Goal: Communication & Community: Ask a question

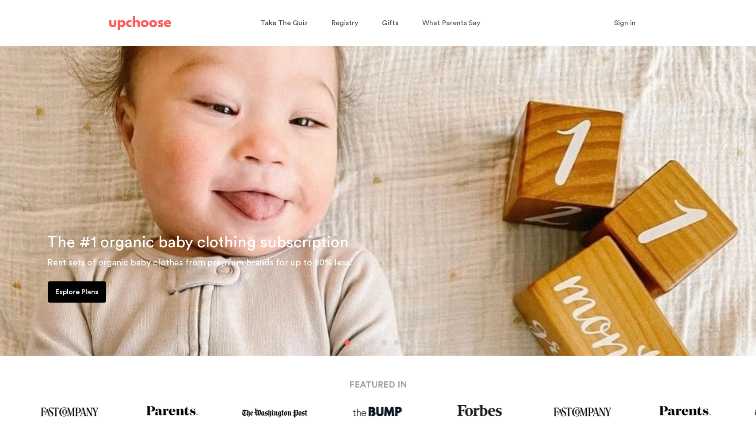
click at [623, 27] on p "Sign in" at bounding box center [625, 23] width 22 height 11
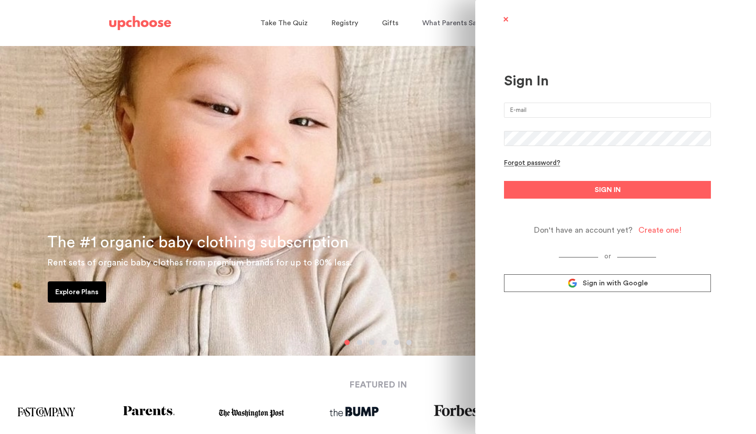
click at [641, 286] on span "Sign in with Google" at bounding box center [615, 283] width 65 height 9
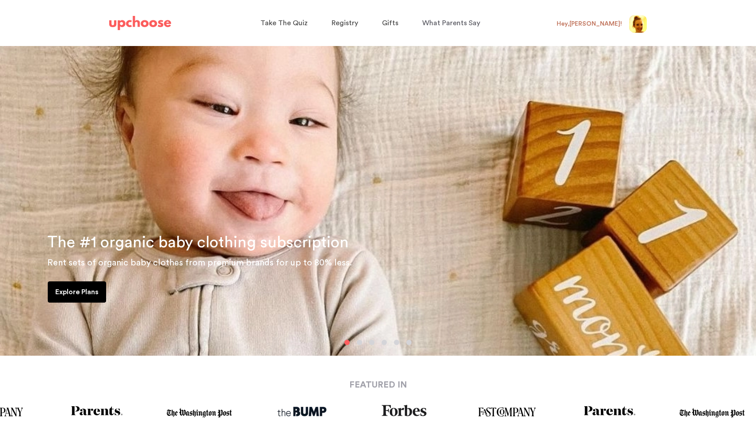
click at [635, 27] on img at bounding box center [638, 24] width 18 height 18
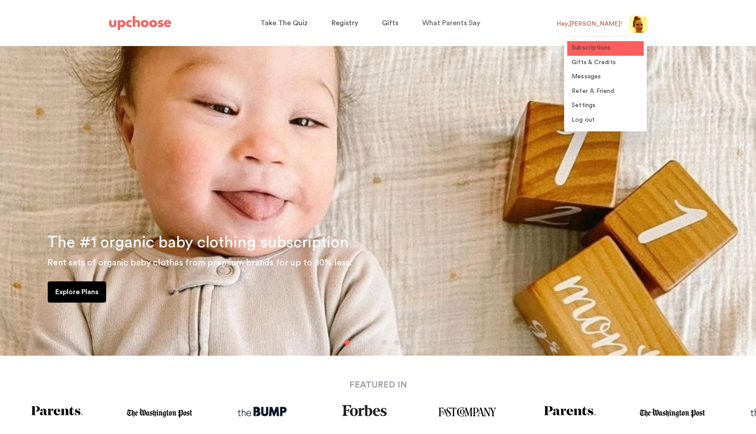
click at [617, 44] on link "Subscriptions" at bounding box center [605, 48] width 77 height 15
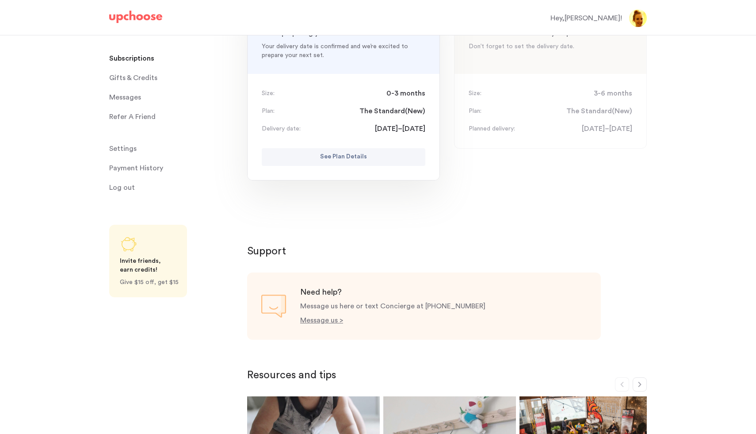
scroll to position [156, 0]
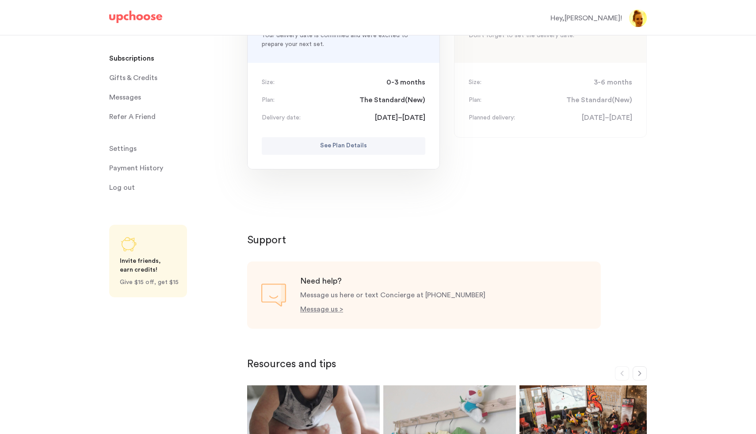
click at [364, 149] on p "See Plan Details" at bounding box center [343, 146] width 47 height 11
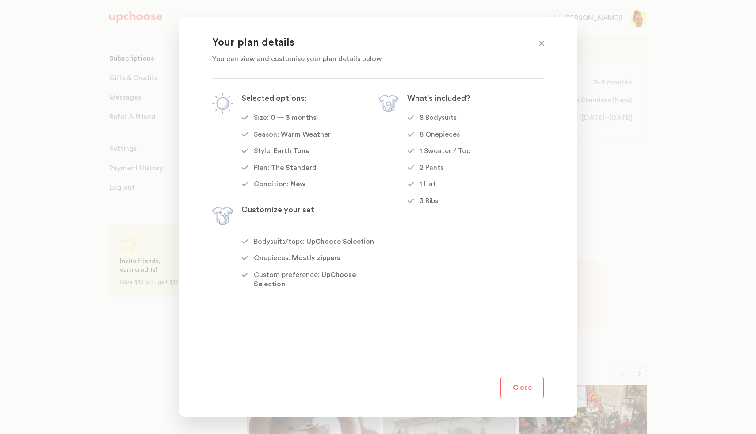
click at [536, 389] on button "Close" at bounding box center [522, 387] width 43 height 21
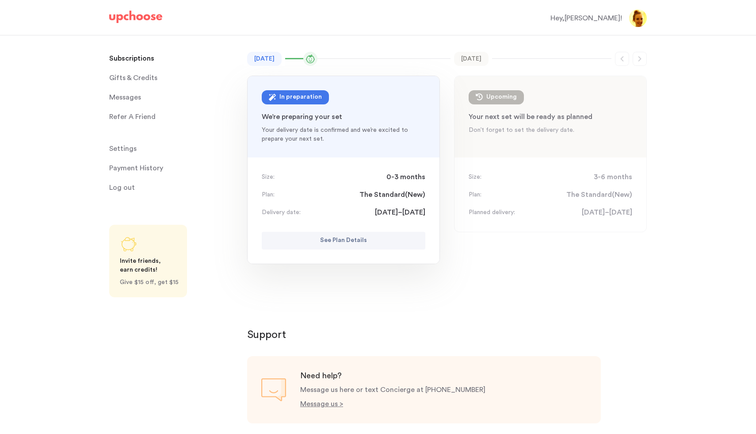
scroll to position [56, 0]
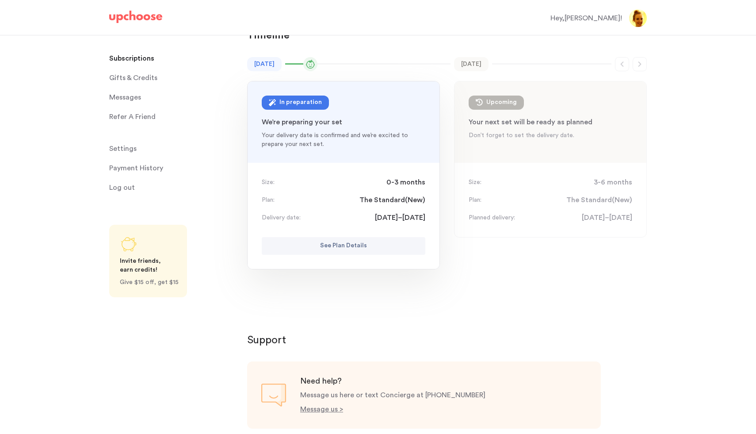
click at [489, 219] on p "Planned delivery:" at bounding box center [492, 217] width 46 height 9
click at [476, 99] on div at bounding box center [479, 102] width 7 height 7
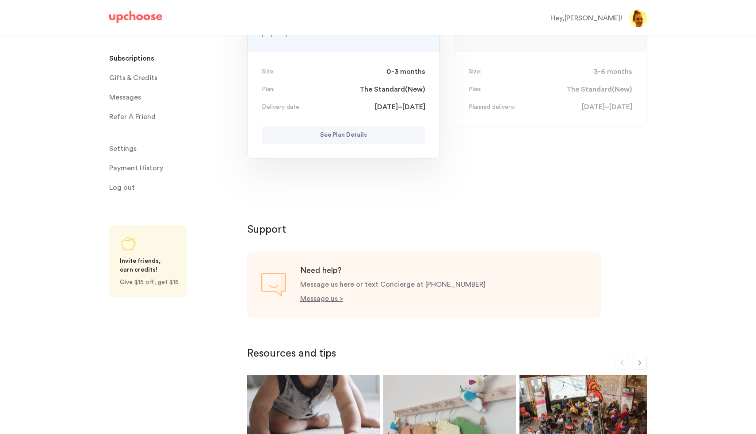
scroll to position [143, 0]
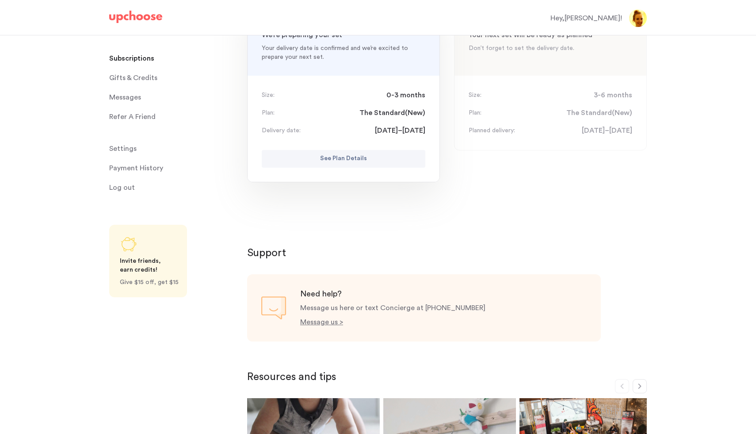
click at [133, 100] on span "Messages" at bounding box center [125, 97] width 32 height 18
click at [132, 98] on span "Messages" at bounding box center [125, 97] width 32 height 18
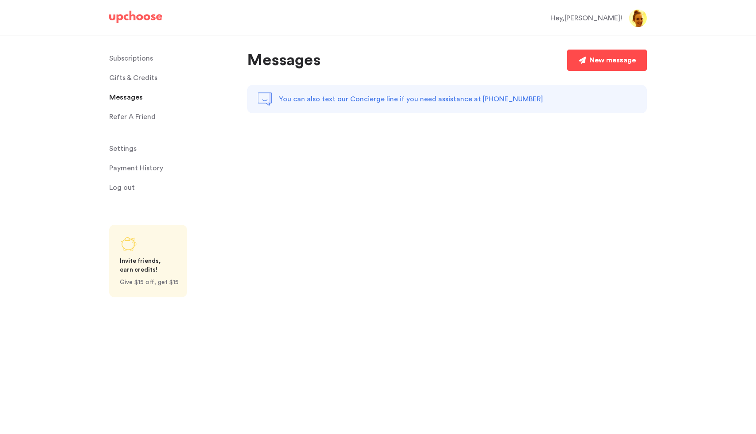
click at [622, 60] on div "New message" at bounding box center [612, 60] width 46 height 11
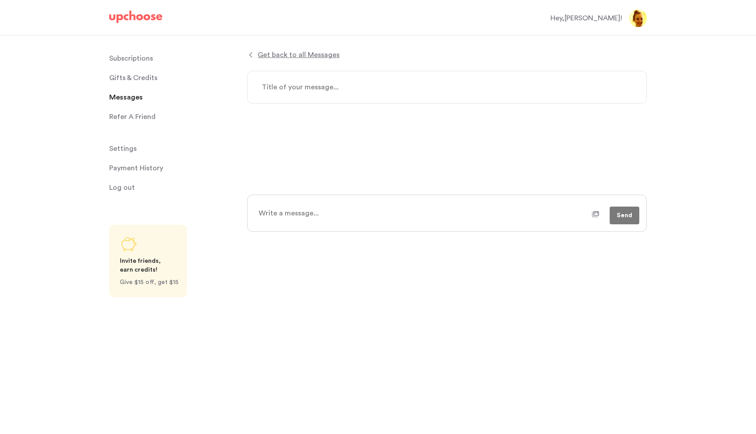
click at [556, 81] on textarea at bounding box center [447, 87] width 400 height 33
type textarea "x"
type textarea "h"
type textarea "x"
click at [137, 59] on p "Subscriptions" at bounding box center [131, 59] width 44 height 18
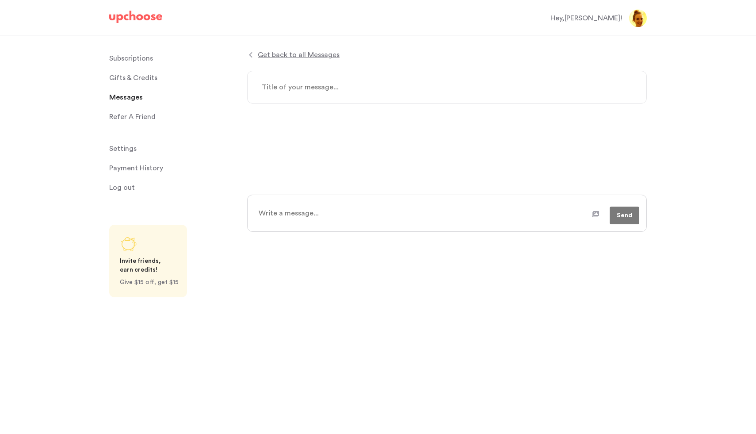
click at [455, 92] on textarea at bounding box center [447, 87] width 400 height 33
type textarea "x"
type textarea "S"
type textarea "x"
type textarea "Su"
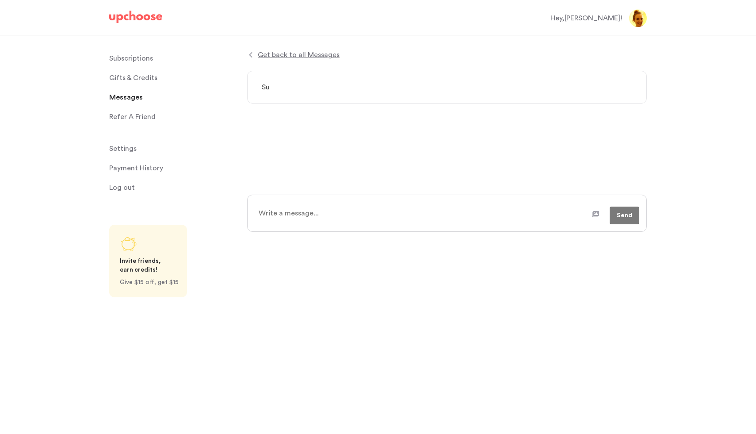
type textarea "x"
type textarea "Sub"
type textarea "x"
type textarea "Subs"
type textarea "x"
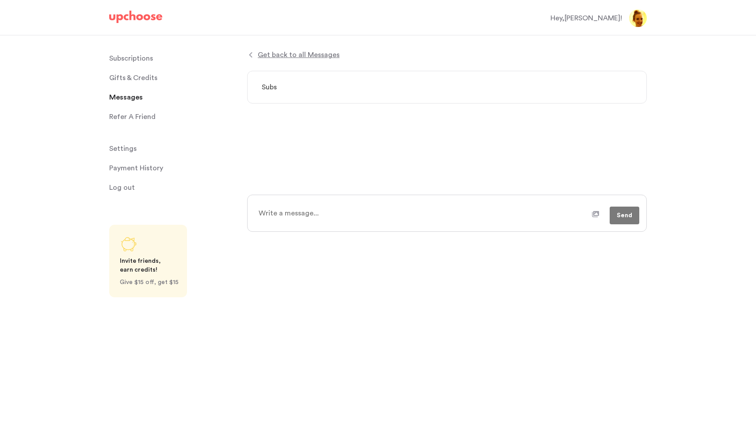
type textarea "Subsc"
type textarea "x"
type textarea "Subscr"
type textarea "x"
type textarea "Subscri"
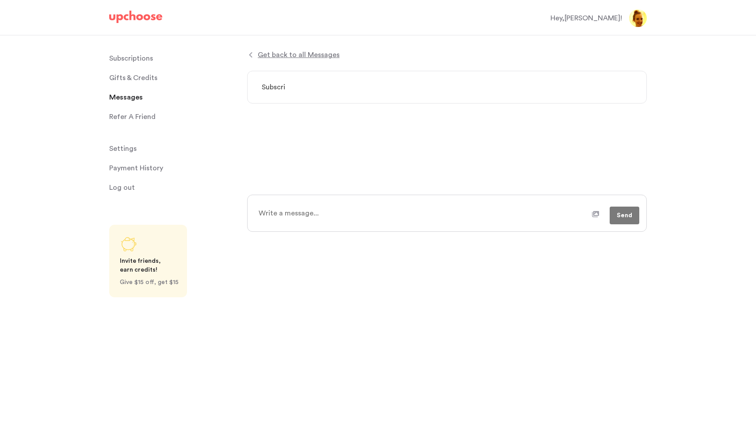
type textarea "x"
type textarea "Subscrip"
type textarea "x"
type textarea "Subscript"
type textarea "x"
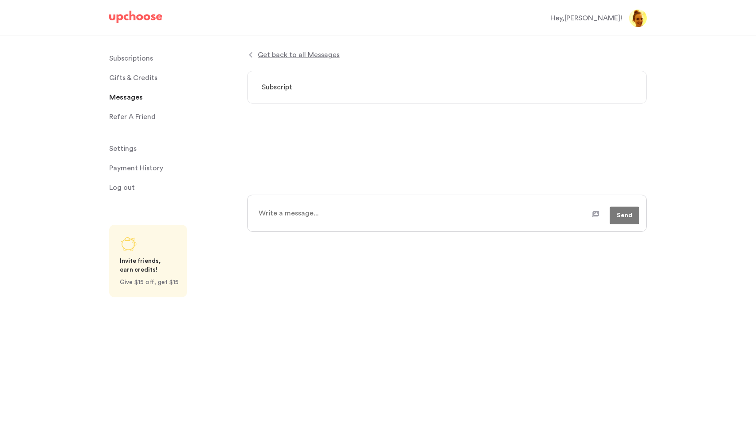
type textarea "Subscripti"
type textarea "x"
type textarea "Subscriptio"
type textarea "x"
type textarea "Subscription"
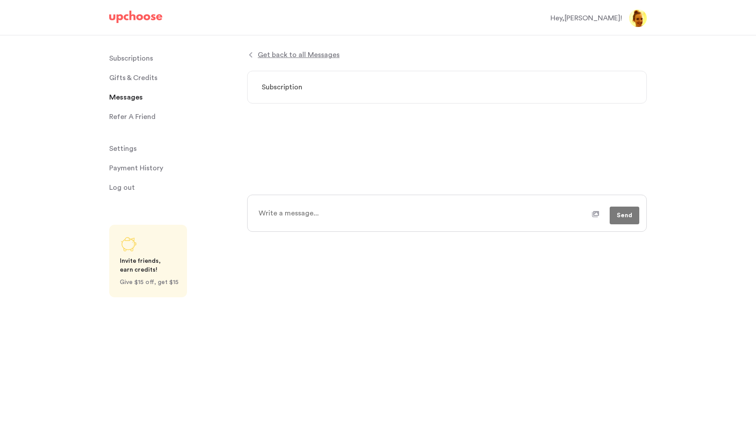
type textarea "x"
type textarea "Subscription"
type textarea "x"
type textarea "Subscription s"
type textarea "x"
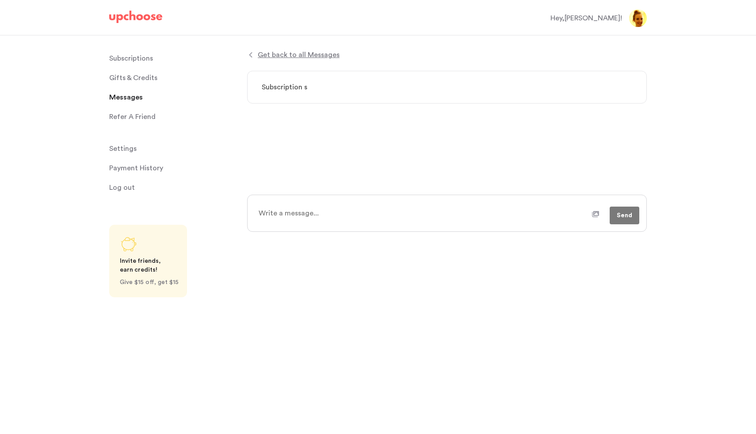
type textarea "Subscription st"
type textarea "x"
type textarea "Subscription sti"
type textarea "x"
type textarea "Subscription stil"
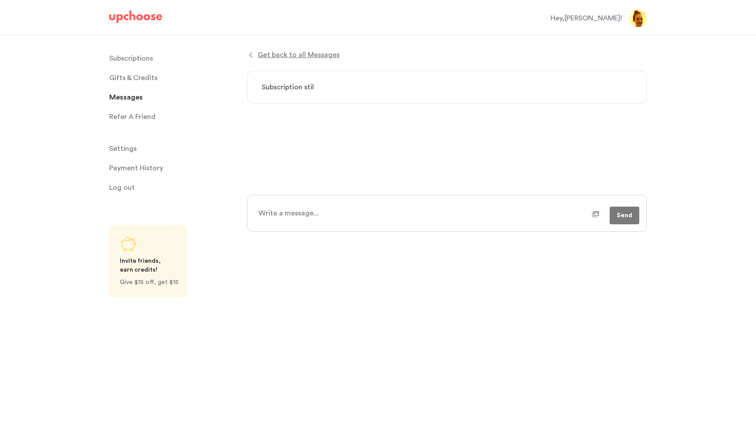
type textarea "x"
type textarea "Subscription still"
type textarea "x"
type textarea "Subscription still"
type textarea "x"
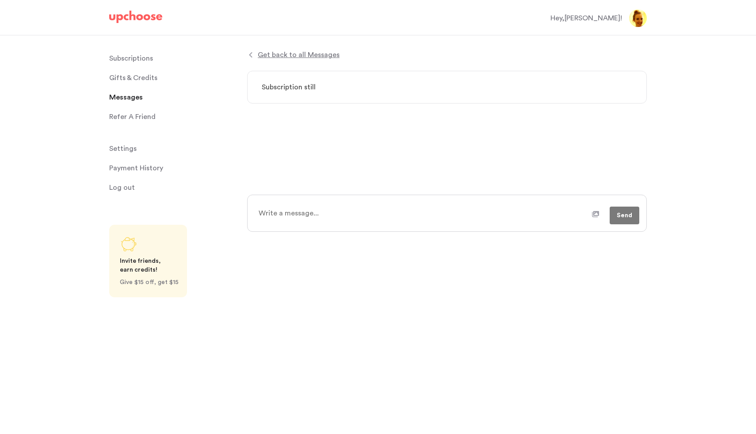
type textarea "Subscription still i"
type textarea "x"
type textarea "Subscription still in"
type textarea "x"
type textarea "Subscription still in"
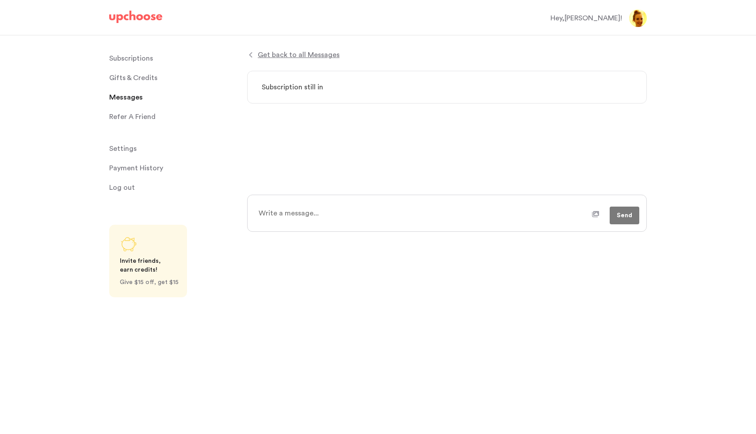
type textarea "x"
type textarea "Subscription still in p"
type textarea "x"
type textarea "Subscription still in pr"
type textarea "x"
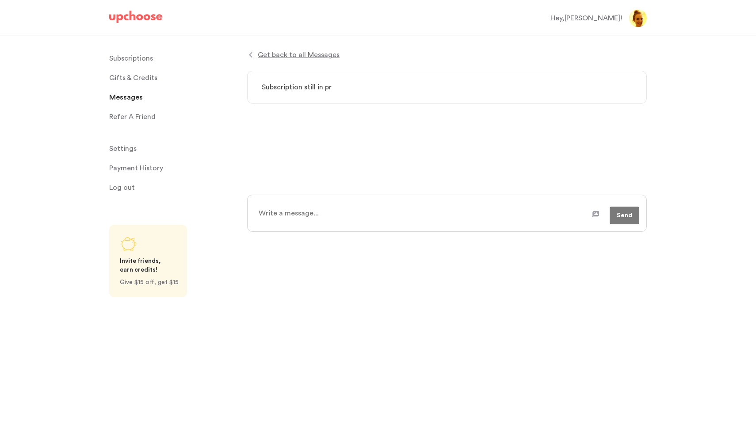
type textarea "Subscription still in pre"
type textarea "x"
type textarea "Subscription still in prep"
type textarea "x"
type textarea "Subscription still in prepr"
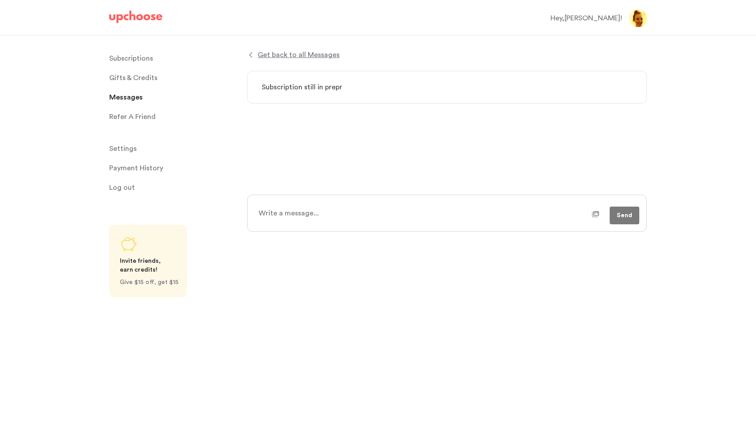
type textarea "x"
type textarea "Subscription still in prep"
type textarea "x"
type textarea "Subscription still in prepe"
type textarea "x"
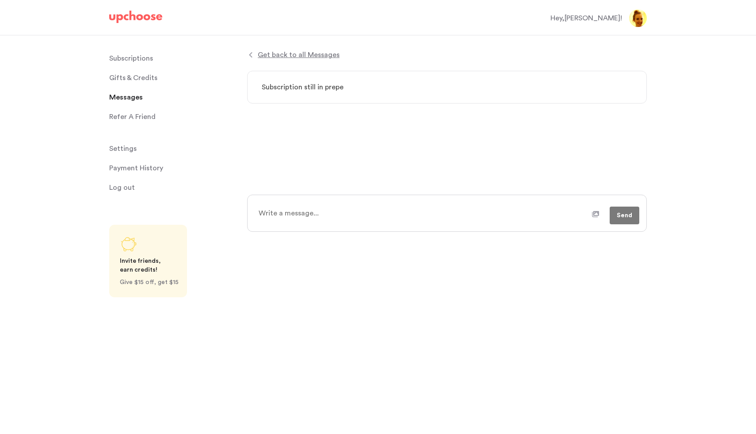
type textarea "Subscription still in preper"
type textarea "x"
type textarea "Subscription still in preperar"
type textarea "x"
type textarea "Subscription still in preperart"
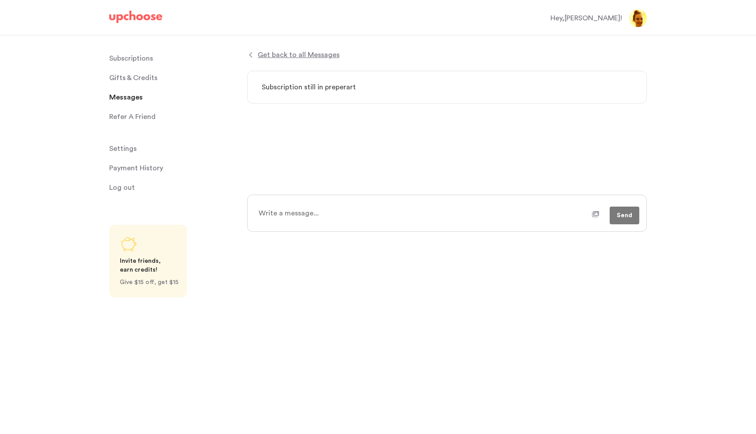
type textarea "x"
type textarea "Subscription still in preperarti"
type textarea "x"
type textarea "Subscription still in preperart"
type textarea "x"
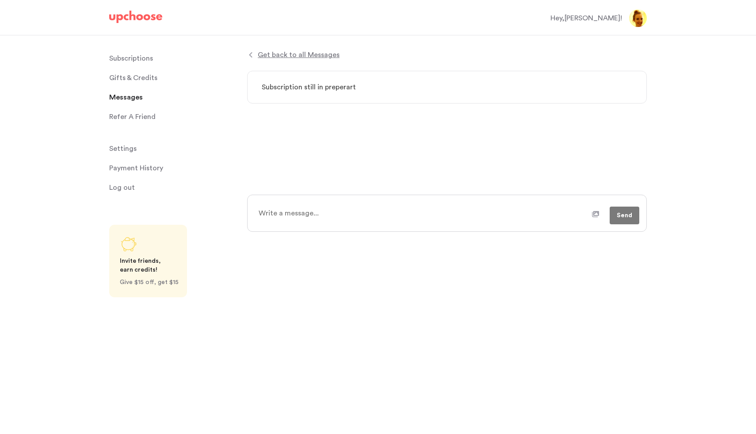
type textarea "Subscription still in preperar"
type textarea "x"
type textarea "Subscription still in preperart"
type textarea "x"
type textarea "Subscription still in preperarto"
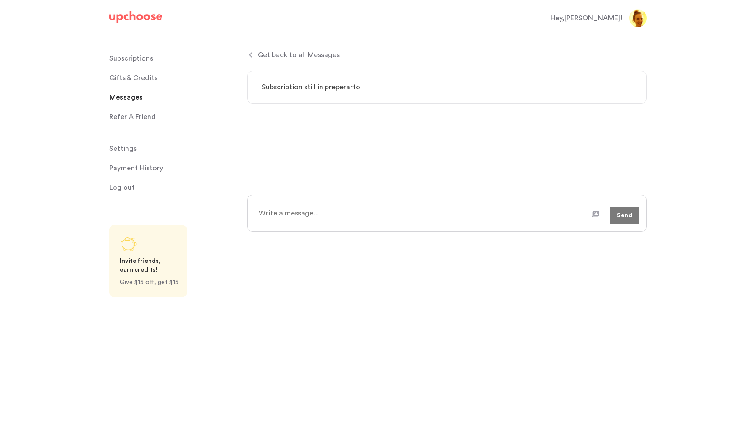
type textarea "x"
type textarea "Subscription still in preperart"
type textarea "x"
type textarea "Subscription still in preperarti"
type textarea "x"
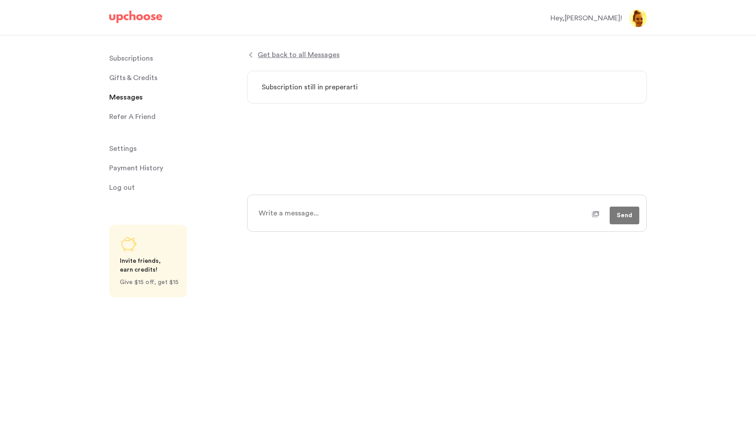
type textarea "Subscription still in preperartio"
type textarea "x"
type textarea "Subscription still in preperartion"
click at [488, 204] on textarea at bounding box center [422, 213] width 339 height 22
type textarea "x"
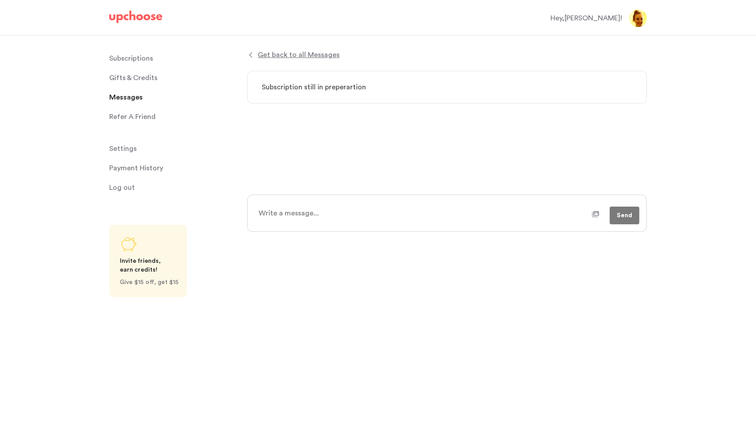
type textarea "H"
type textarea "x"
type textarea "Hi"
type textarea "x"
type textarea "Hi,"
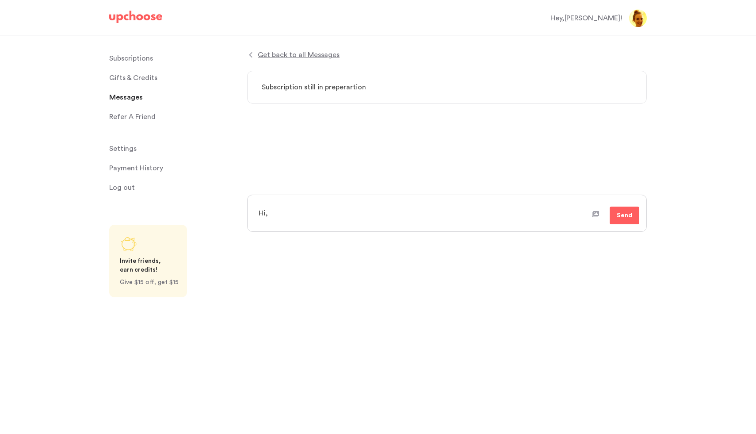
type textarea "x"
type textarea "Hi,"
type textarea "x"
type textarea "Hi, m"
type textarea "x"
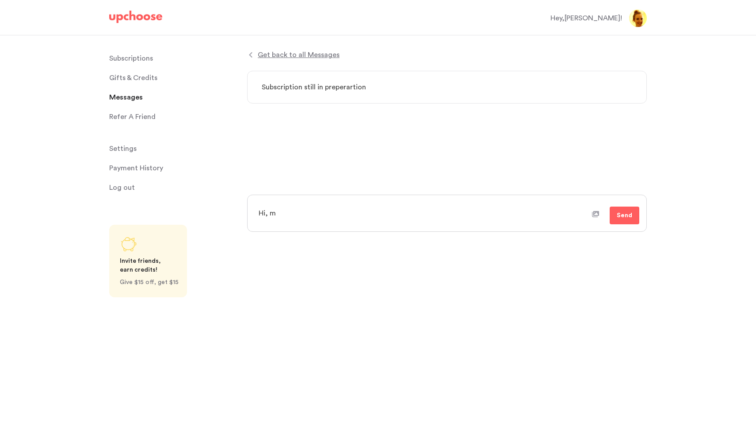
type textarea "Hi, my"
type textarea "x"
type textarea "Hi, my"
type textarea "x"
type textarea "Hi, my s"
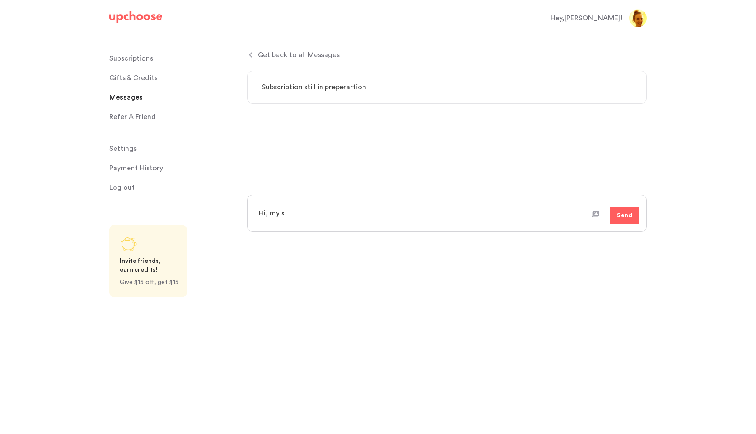
type textarea "x"
type textarea "Hi, my se"
type textarea "x"
type textarea "Hi, my sep"
type textarea "x"
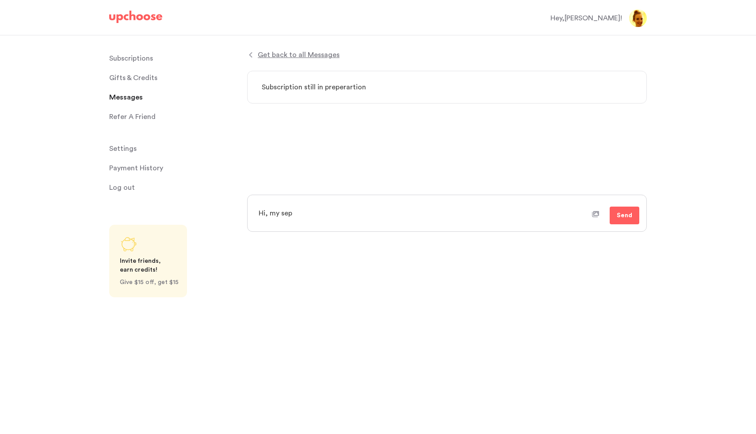
type textarea "Hi, my sept"
type textarea "x"
type textarea "Hi, my septe"
type textarea "x"
type textarea "Hi, my septem"
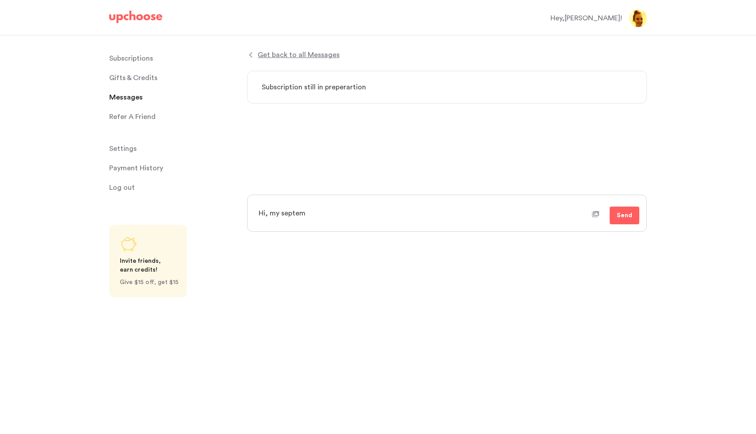
type textarea "x"
type textarea "Hi, my septembe"
type textarea "x"
type textarea "Hi, my september"
type textarea "x"
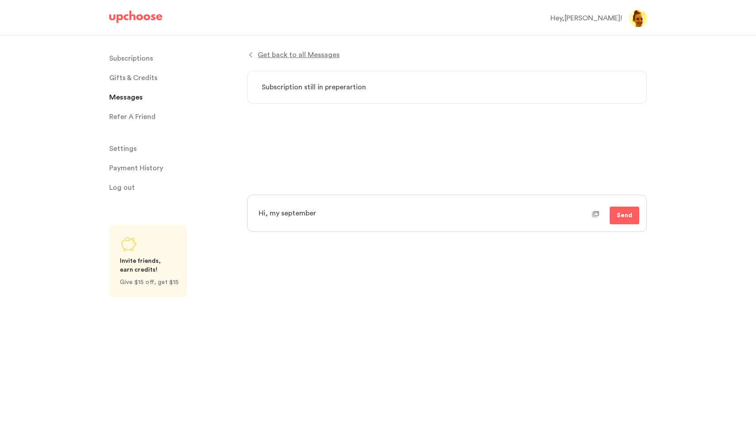
type textarea "Hi, my september"
type textarea "x"
type textarea "Hi, my september d"
type textarea "x"
type textarea "Hi, my september de"
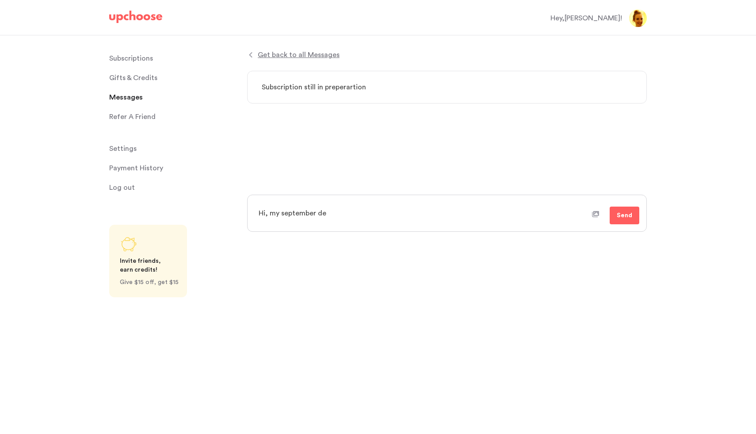
type textarea "x"
type textarea "Hi, my september del"
type textarea "x"
type textarea "Hi, my september deli"
type textarea "x"
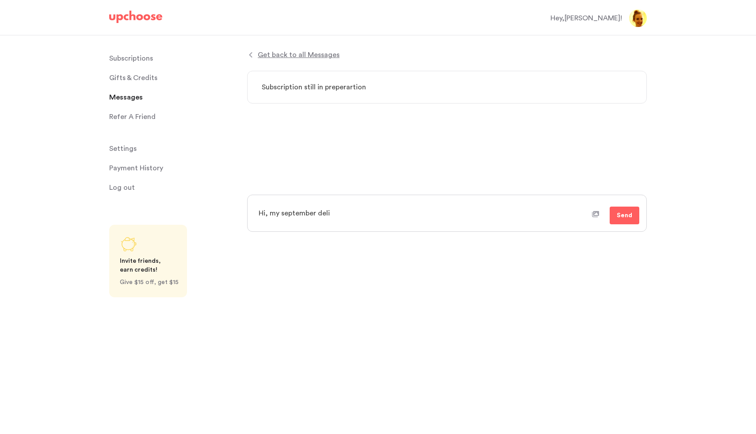
type textarea "Hi, my september deliv"
type textarea "x"
type textarea "Hi, my september delive"
type textarea "x"
type textarea "Hi, my september deliver"
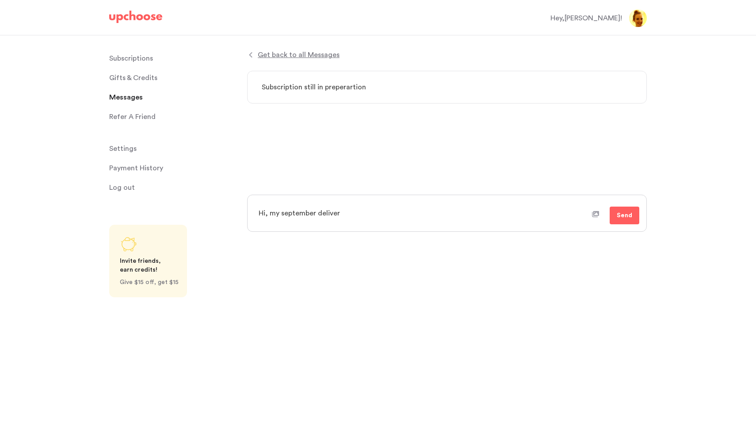
type textarea "x"
type textarea "Hi, my september delivery"
type textarea "x"
type textarea "Hi, my september delivery"
type textarea "x"
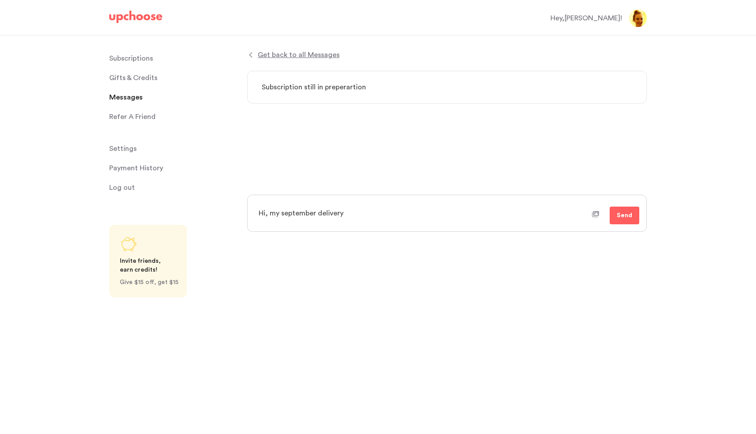
type textarea "Hi, my september delivery i"
type textarea "x"
type textarea "Hi, my september delivery is"
type textarea "x"
type textarea "Hi, my september delivery is"
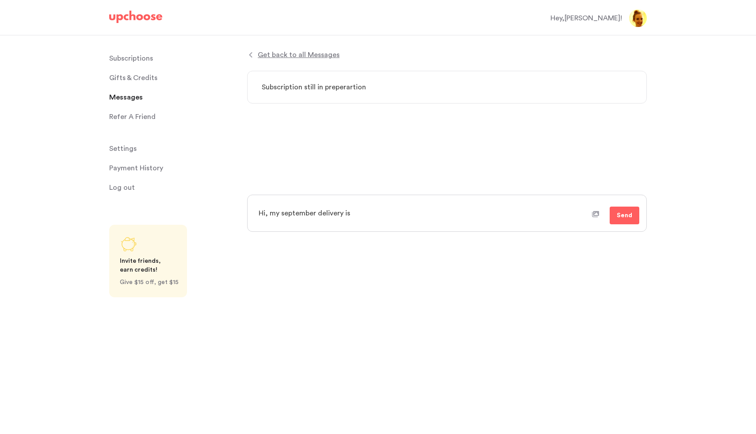
type textarea "x"
type textarea "Hi, my september delivery is s"
type textarea "x"
type textarea "Hi, my september delivery is sr"
type textarea "x"
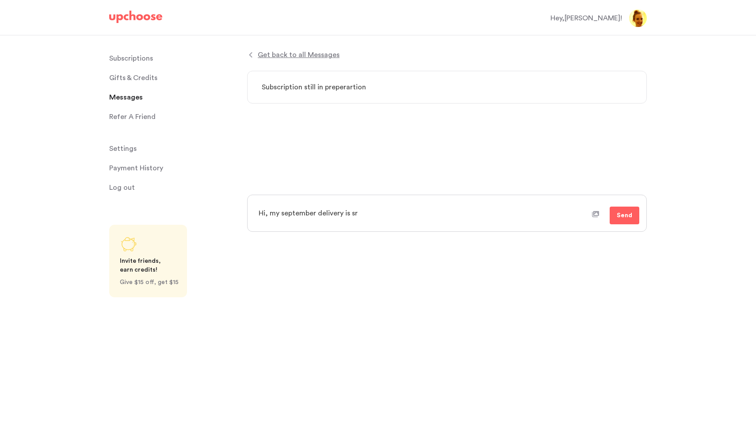
type textarea "Hi, my september delivery is sri"
type textarea "x"
type textarea "Hi, my september delivery is sr"
type textarea "x"
type textarea "Hi, my september delivery is s"
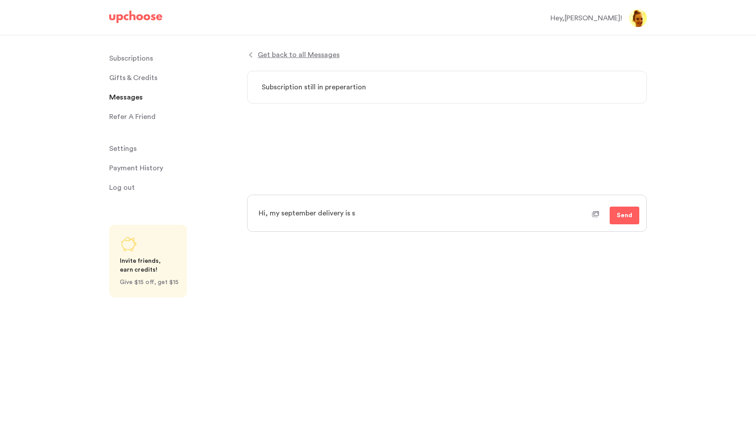
type textarea "x"
type textarea "Hi, my september delivery is st"
type textarea "x"
type textarea "Hi, my september delivery is sti"
type textarea "x"
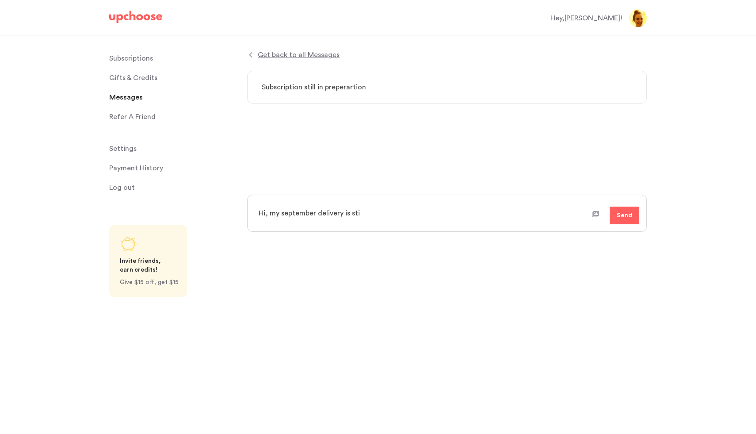
type textarea "Hi, my september delivery is stil"
type textarea "x"
type textarea "Hi, my september delivery is still"
type textarea "x"
type textarea "Hi, my september delivery is still"
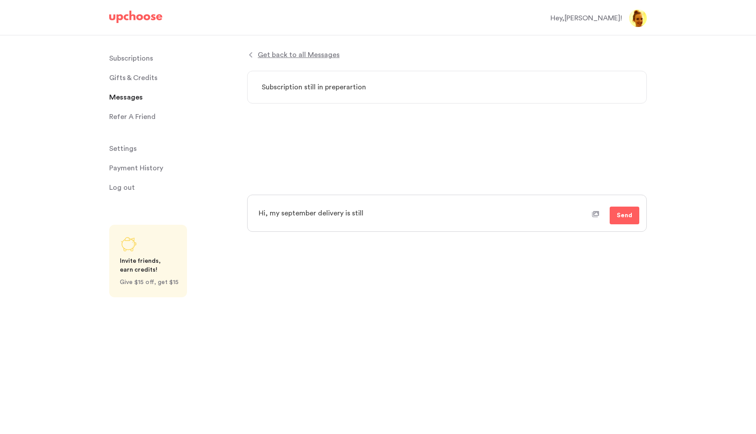
type textarea "x"
type textarea "Hi, my september delivery is still i"
type textarea "x"
type textarea "Hi, my september delivery is still in"
type textarea "x"
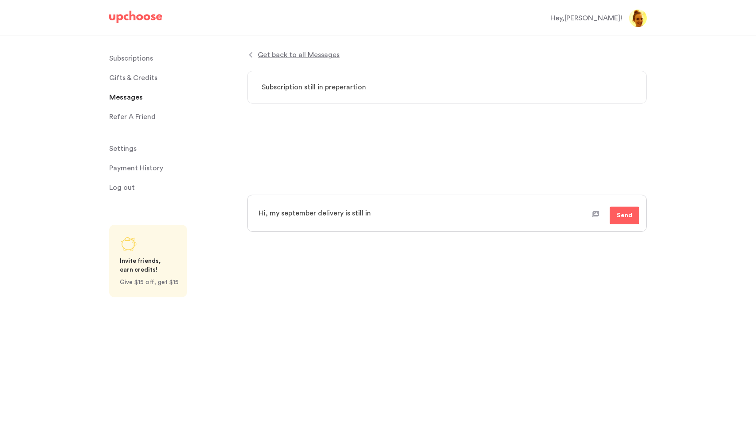
type textarea "Hi, my september delivery is still in"
type textarea "x"
type textarea "Hi, my september delivery is still in p"
type textarea "x"
type textarea "Hi, my september delivery is still in pr"
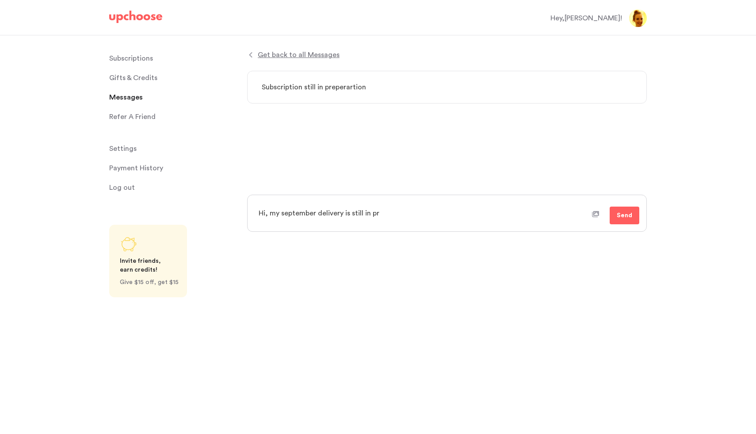
type textarea "x"
type textarea "Hi, my september delivery is still in prep"
type textarea "x"
type textarea "Hi, my september delivery is still in prepe"
type textarea "x"
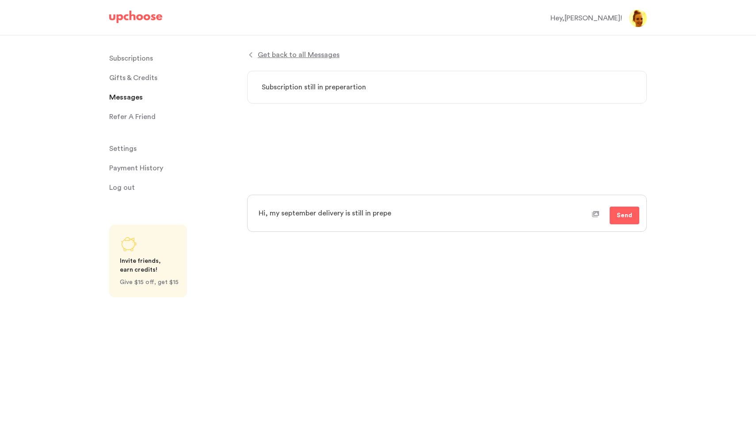
type textarea "Hi, my september delivery is still in preper"
type textarea "x"
type textarea "Hi, my september delivery is still in prepera"
type textarea "x"
type textarea "Hi, my september delivery is still in preperat"
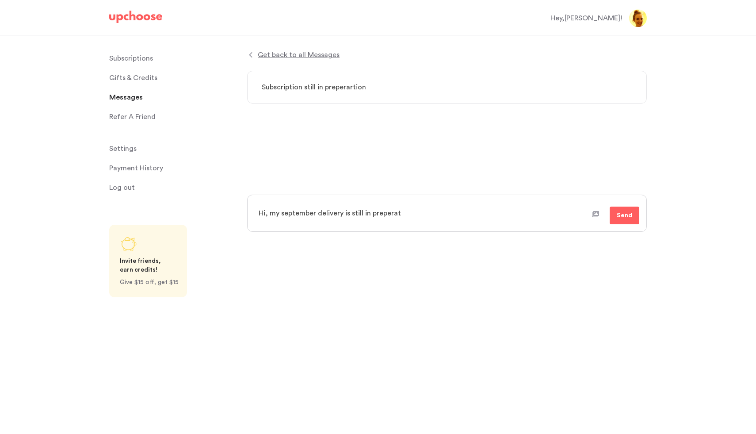
type textarea "x"
type textarea "Hi, my september delivery is still in preperati"
type textarea "x"
type textarea "Hi, my september delivery is still in preperatio"
type textarea "x"
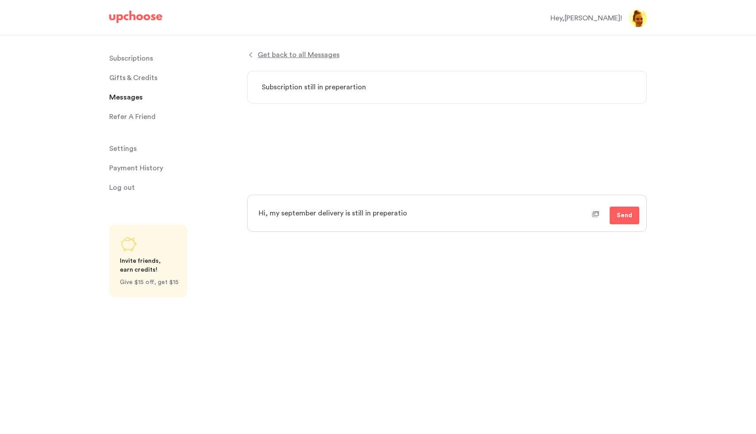
type textarea "Hi, my september delivery is still in preperation"
type textarea "x"
type textarea "Hi, my september delivery is still in preperation?"
click at [285, 216] on textarea "Hi, my september delivery is still in preperation?" at bounding box center [422, 213] width 339 height 22
type textarea "x"
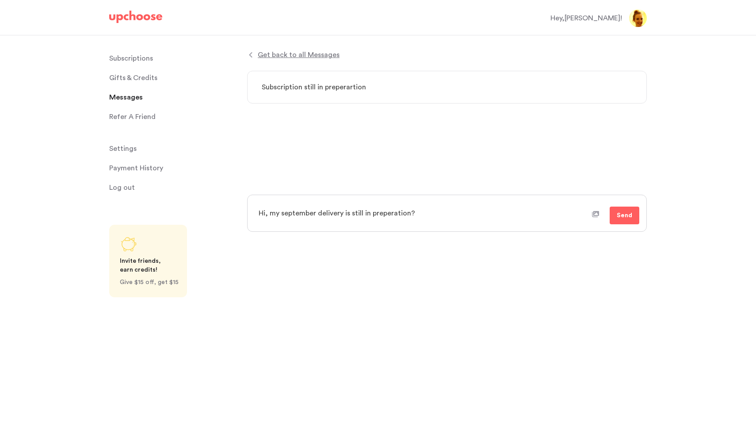
type textarea "Hi, my eptember delivery is still in preperation?"
type textarea "x"
type textarea "Hi, my September delivery is still in preperation?"
type textarea "x"
type textarea "Hi, my September delivery is still in preparation?"
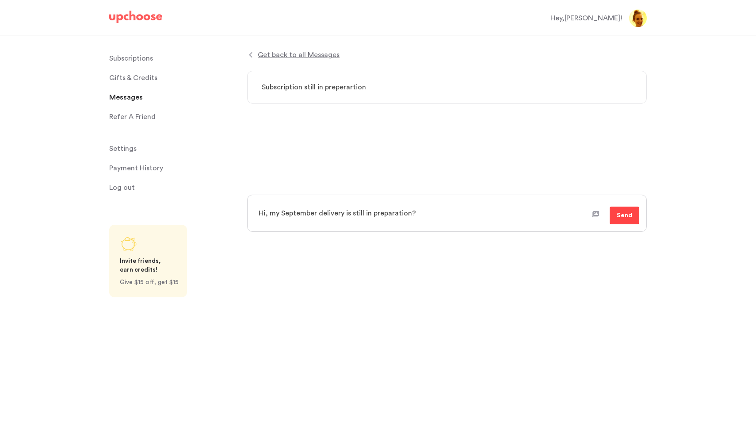
click at [629, 214] on span "Send" at bounding box center [624, 215] width 15 height 11
type textarea "x"
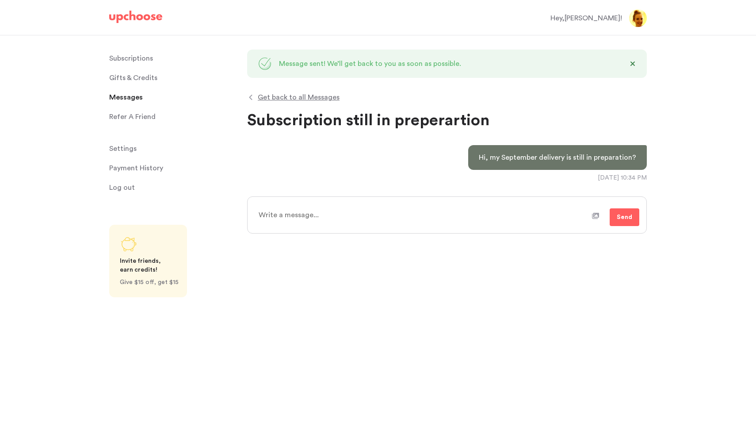
click at [155, 74] on span "Gifts & Credits" at bounding box center [133, 78] width 48 height 18
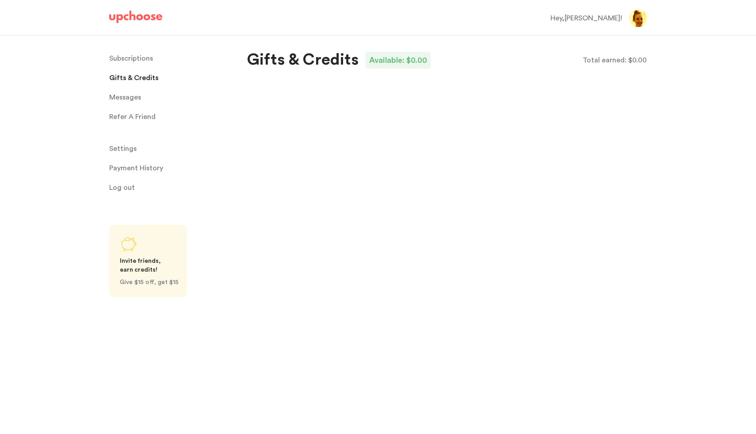
click at [140, 60] on p "Subscriptions" at bounding box center [131, 59] width 44 height 18
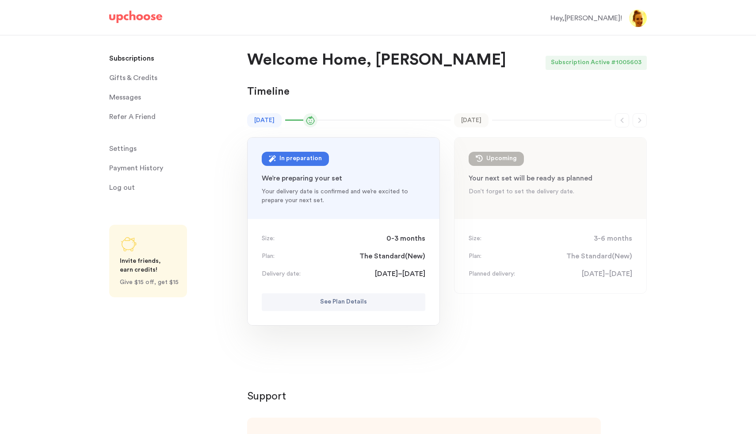
click at [324, 181] on p "We’re preparing your set" at bounding box center [344, 178] width 164 height 11
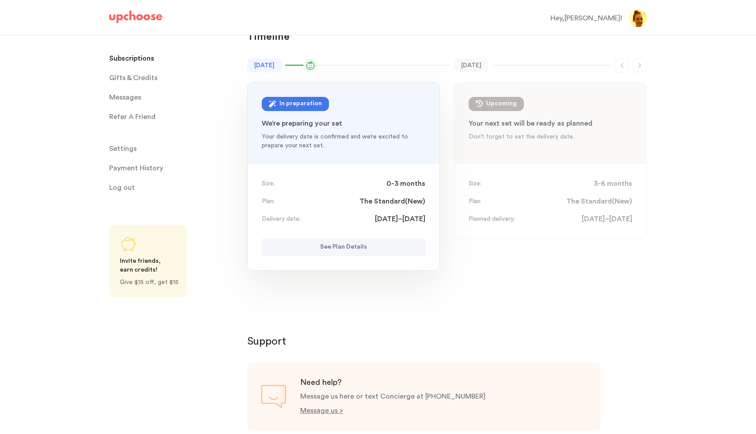
scroll to position [57, 0]
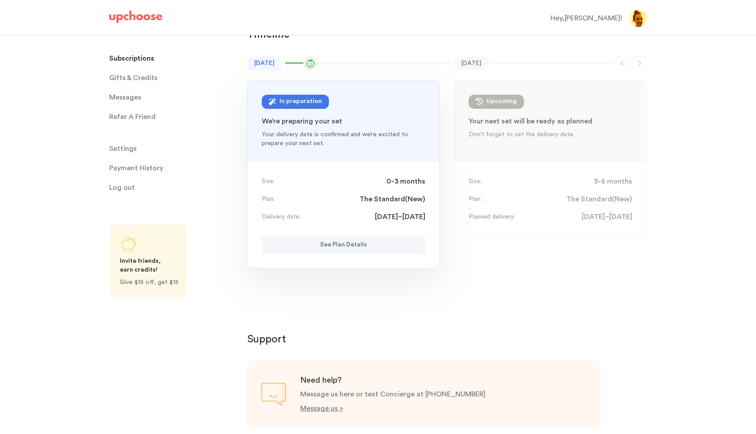
click at [318, 62] on span at bounding box center [310, 63] width 14 height 14
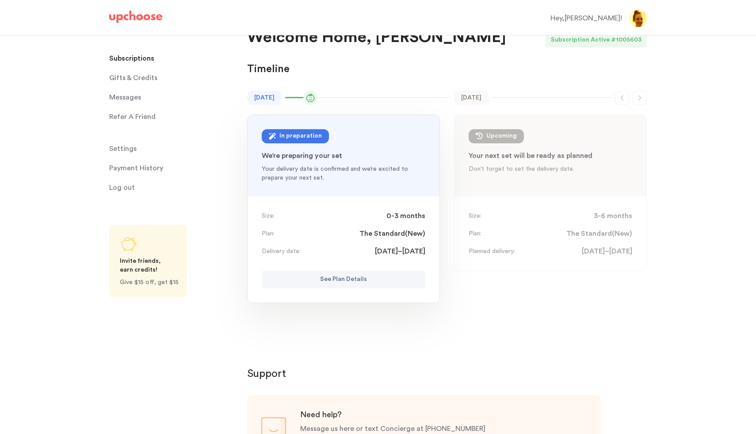
scroll to position [4, 0]
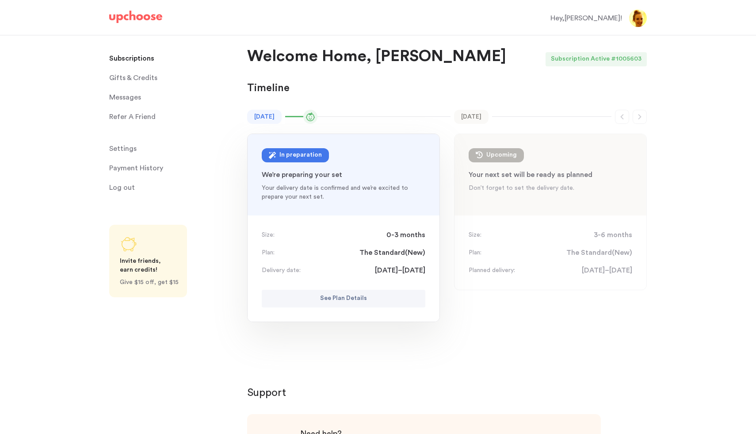
click at [620, 61] on div "# 1005603" at bounding box center [629, 59] width 36 height 14
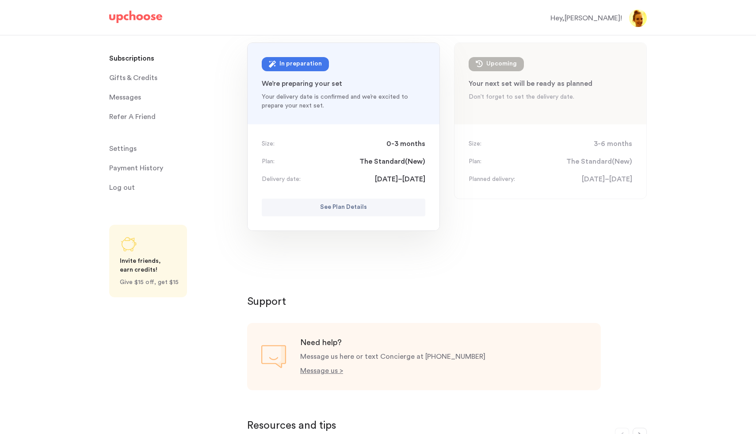
scroll to position [96, 0]
click at [155, 94] on link "Messages Messages" at bounding box center [172, 97] width 127 height 18
click at [133, 99] on span "Messages" at bounding box center [125, 97] width 32 height 18
